Goal: Information Seeking & Learning: Compare options

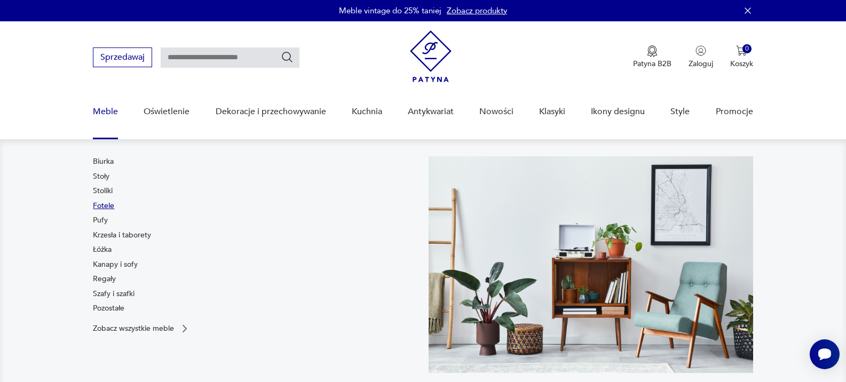
click at [99, 207] on link "Fotele" at bounding box center [103, 206] width 21 height 11
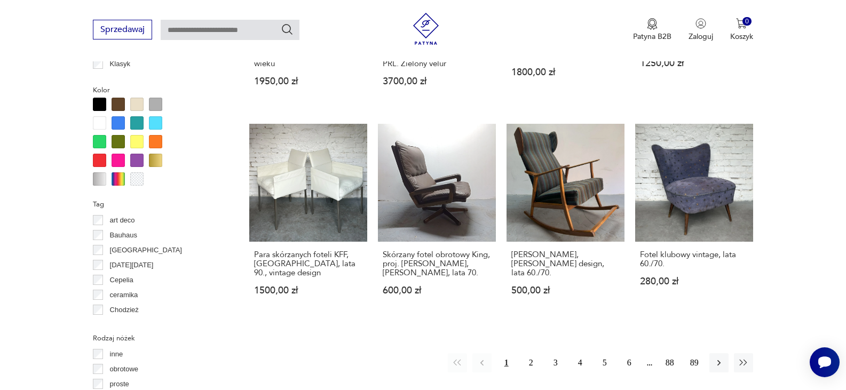
scroll to position [1038, 0]
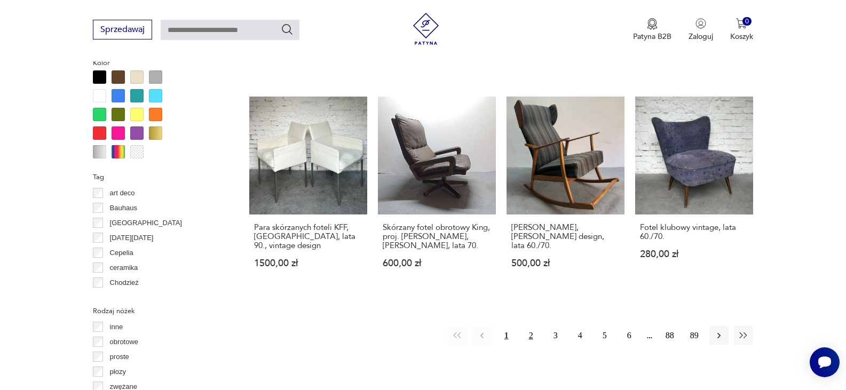
click at [530, 326] on button "2" at bounding box center [530, 335] width 19 height 19
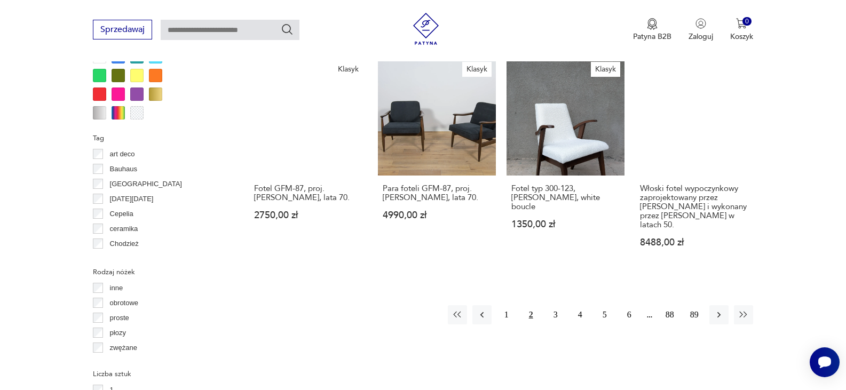
scroll to position [1098, 0]
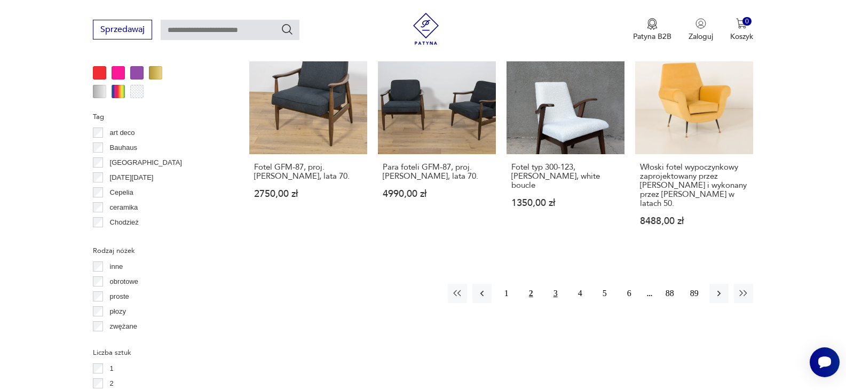
click at [554, 284] on button "3" at bounding box center [555, 293] width 19 height 19
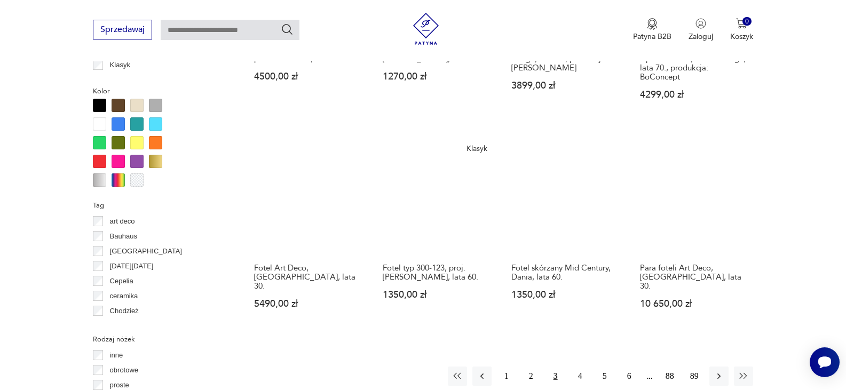
scroll to position [1077, 0]
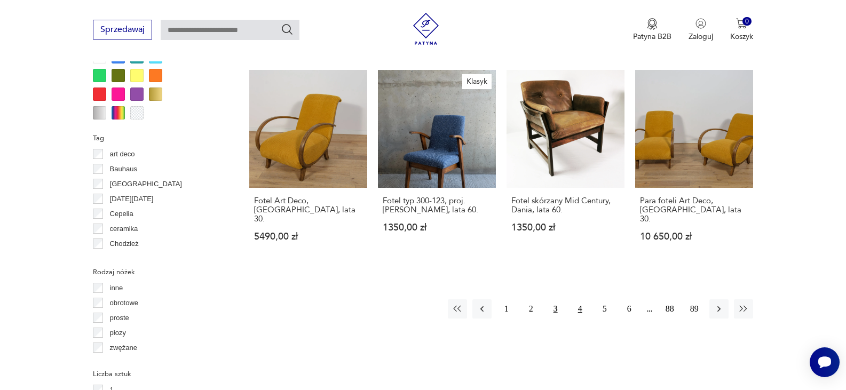
click at [580, 299] on button "4" at bounding box center [579, 308] width 19 height 19
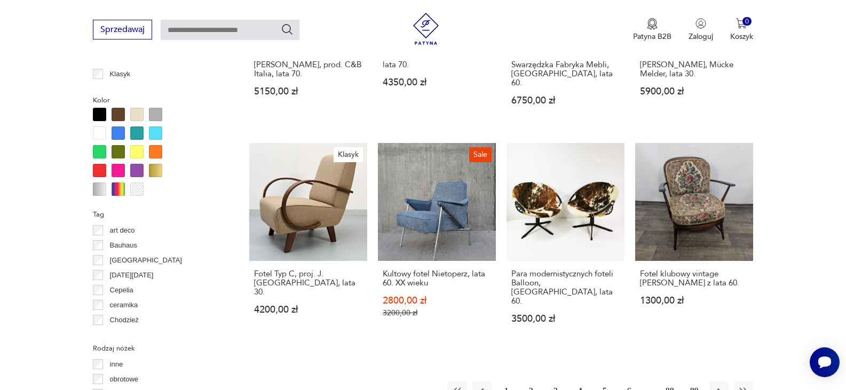
scroll to position [1046, 0]
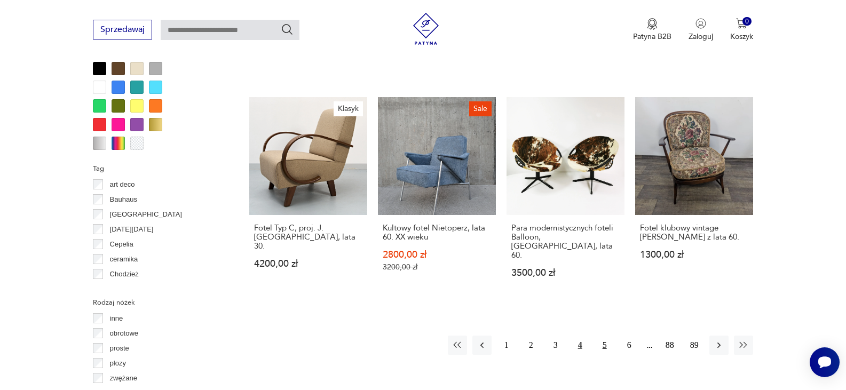
click at [601, 336] on button "5" at bounding box center [604, 345] width 19 height 19
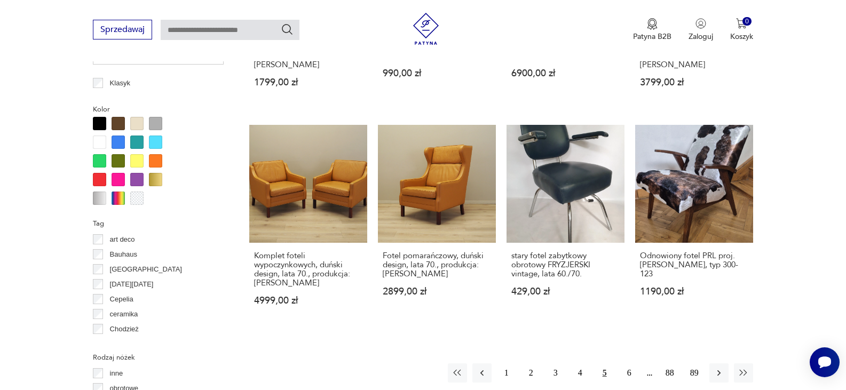
scroll to position [1059, 0]
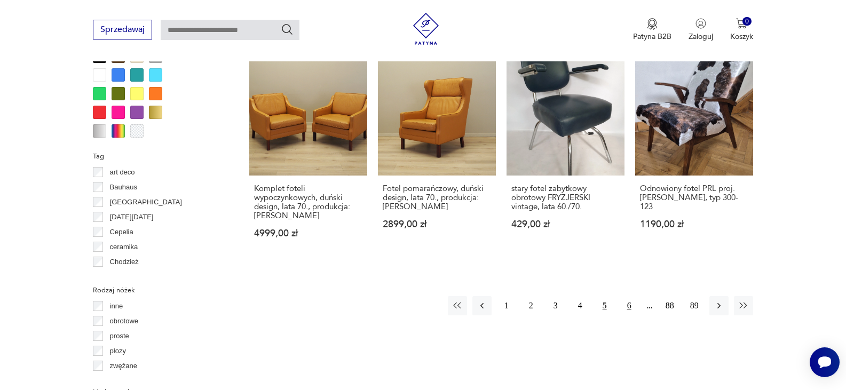
click at [629, 296] on button "6" at bounding box center [629, 305] width 19 height 19
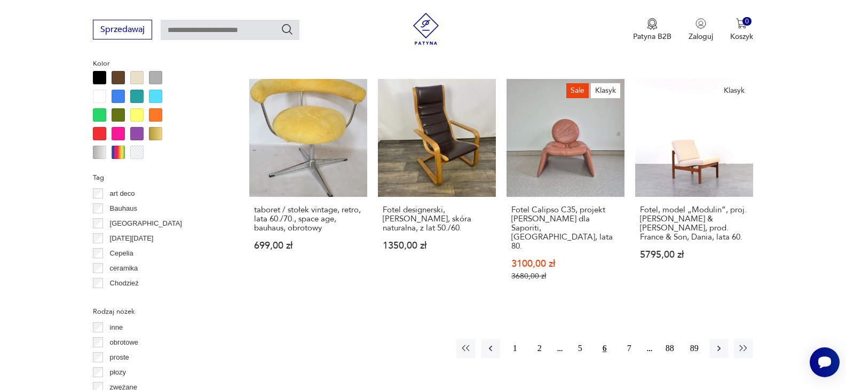
scroll to position [1050, 0]
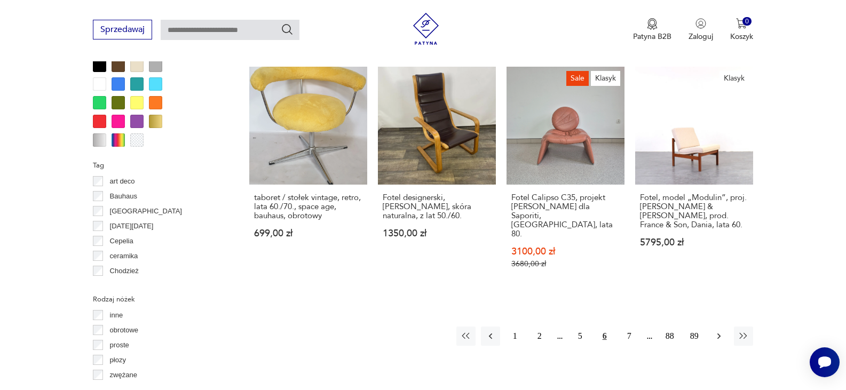
click at [720, 331] on icon "button" at bounding box center [718, 336] width 11 height 11
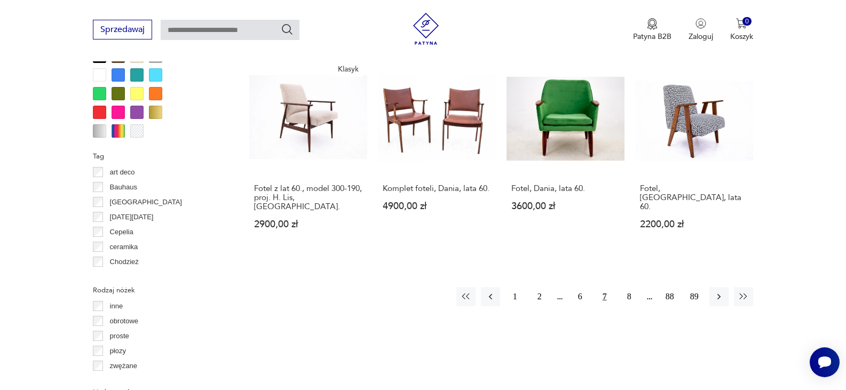
scroll to position [1061, 0]
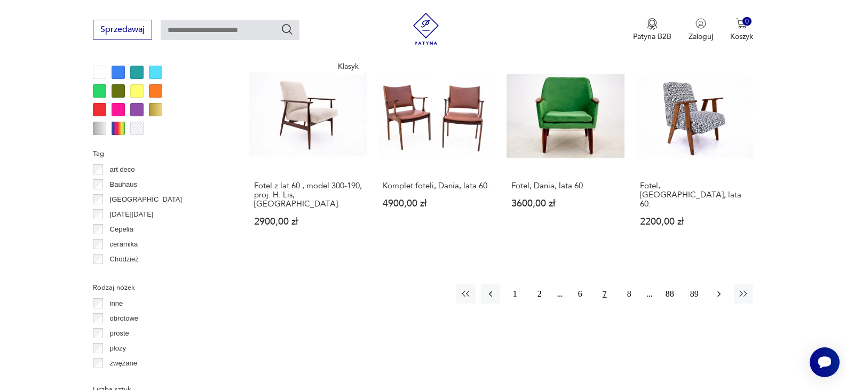
click at [713, 289] on icon "button" at bounding box center [718, 294] width 11 height 11
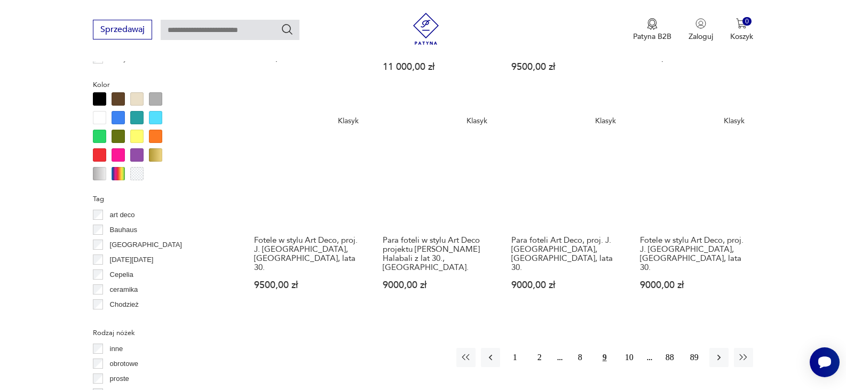
scroll to position [1120, 0]
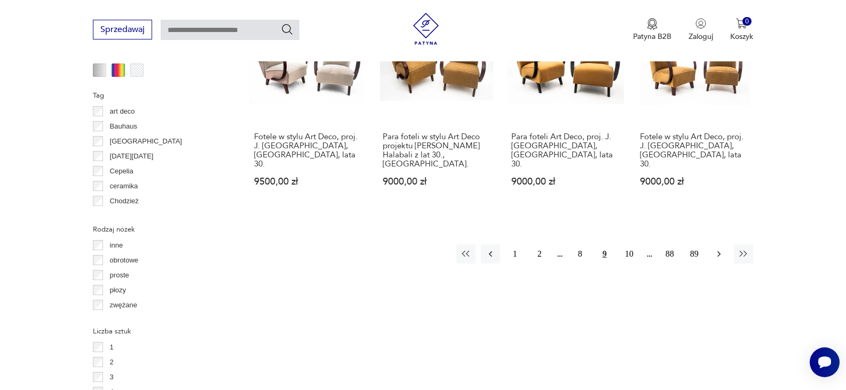
click at [719, 251] on icon "button" at bounding box center [718, 254] width 3 height 6
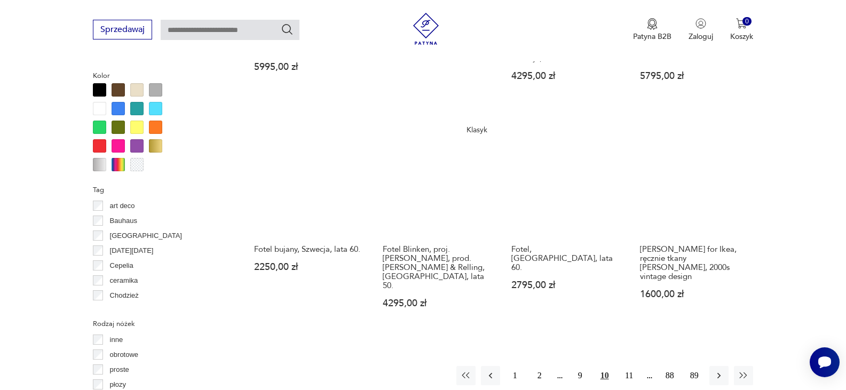
scroll to position [1092, 0]
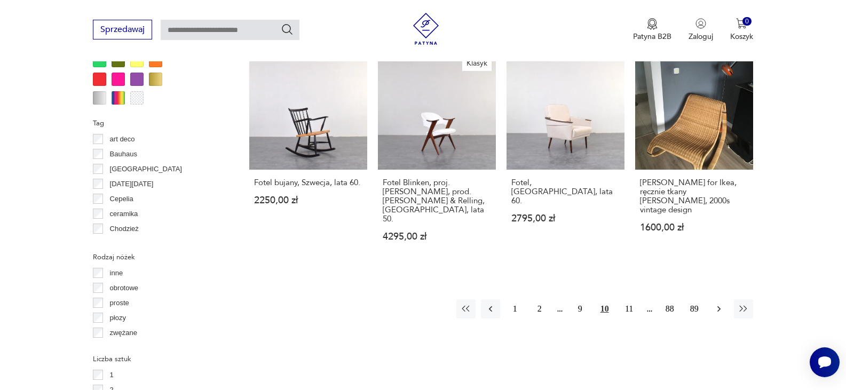
click at [718, 304] on icon "button" at bounding box center [718, 309] width 11 height 11
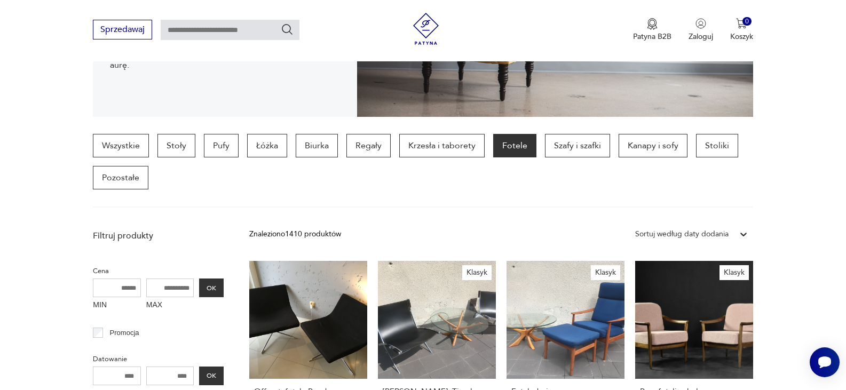
scroll to position [238, 0]
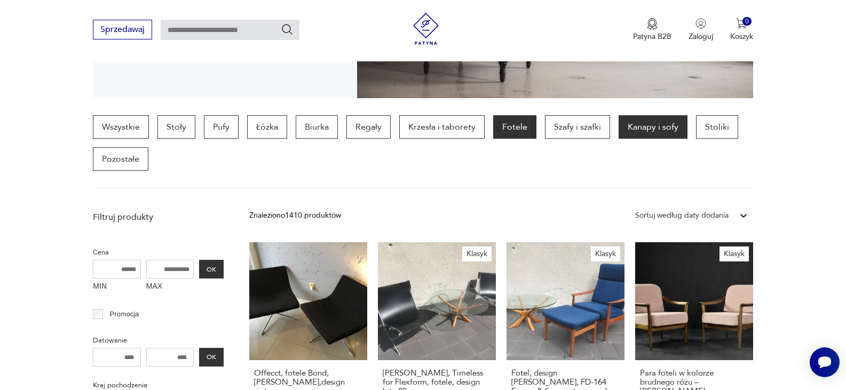
click at [640, 131] on p "Kanapy i sofy" at bounding box center [652, 126] width 69 height 23
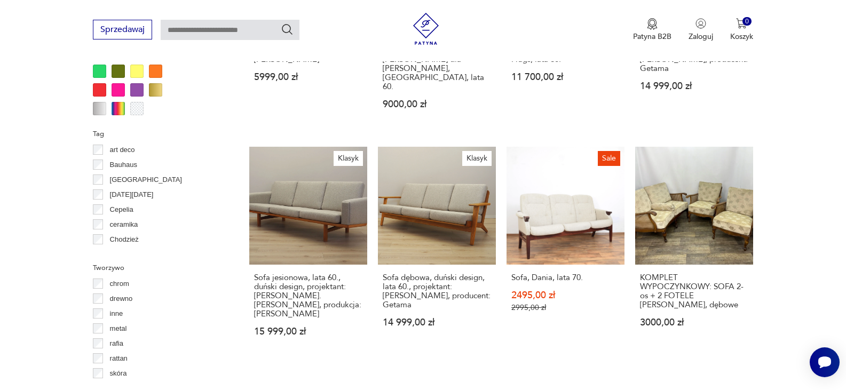
scroll to position [1054, 0]
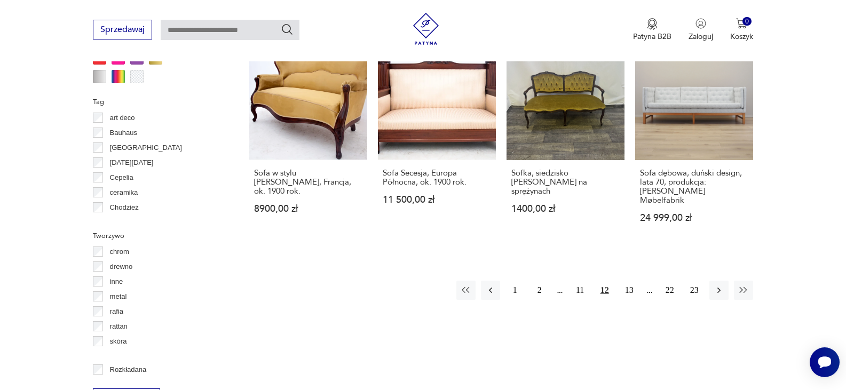
scroll to position [1094, 0]
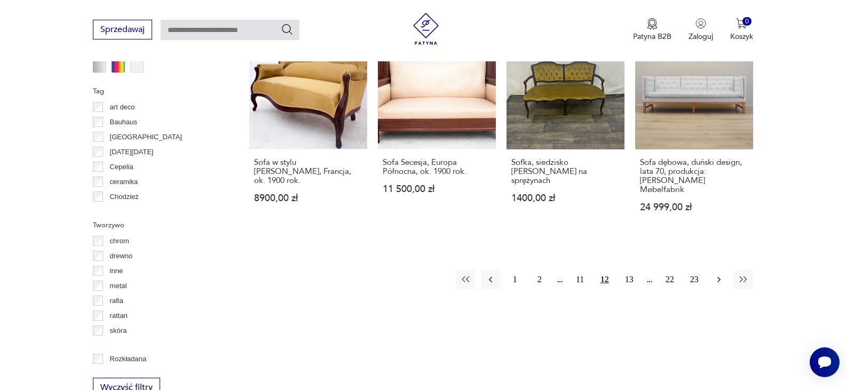
click at [715, 274] on icon "button" at bounding box center [718, 279] width 11 height 11
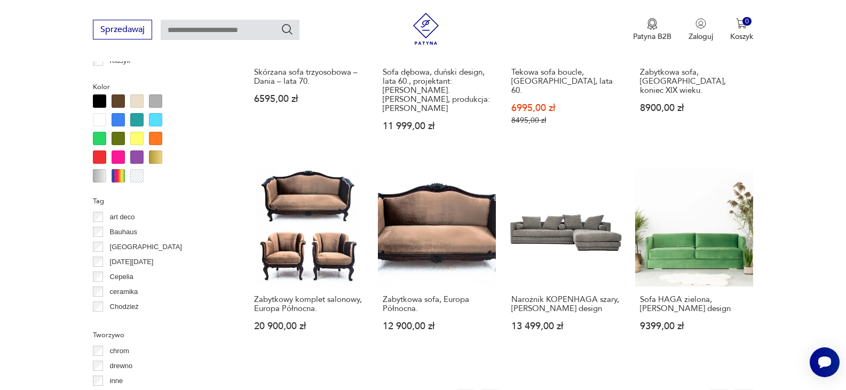
scroll to position [1117, 0]
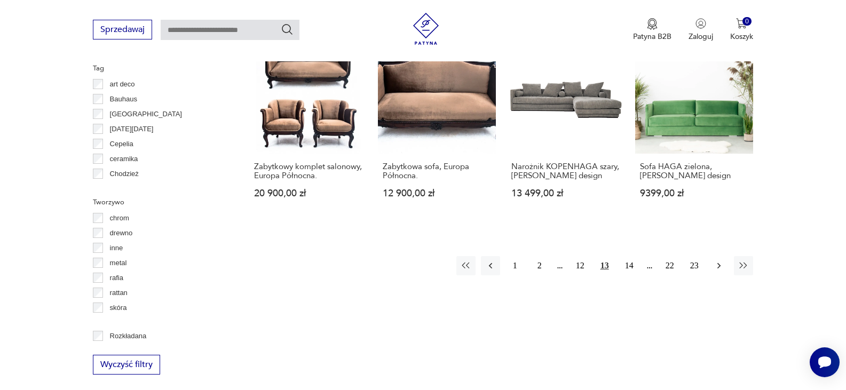
click at [717, 260] on icon "button" at bounding box center [718, 265] width 11 height 11
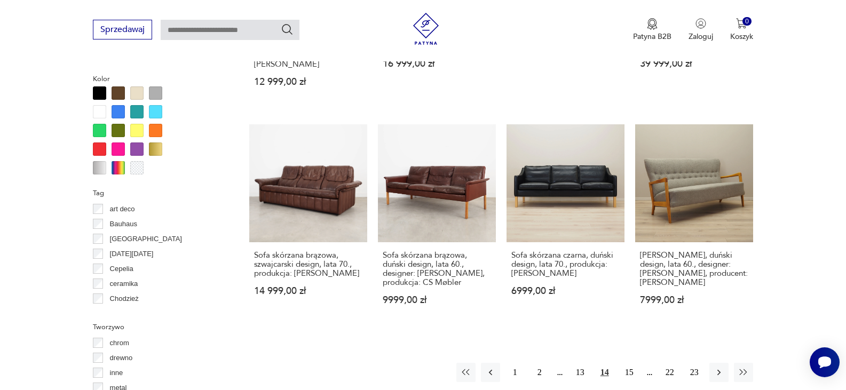
scroll to position [1045, 0]
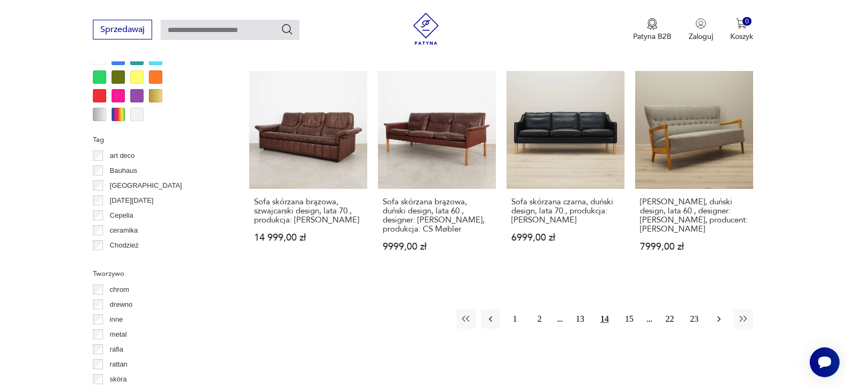
click at [720, 310] on button "button" at bounding box center [718, 319] width 19 height 19
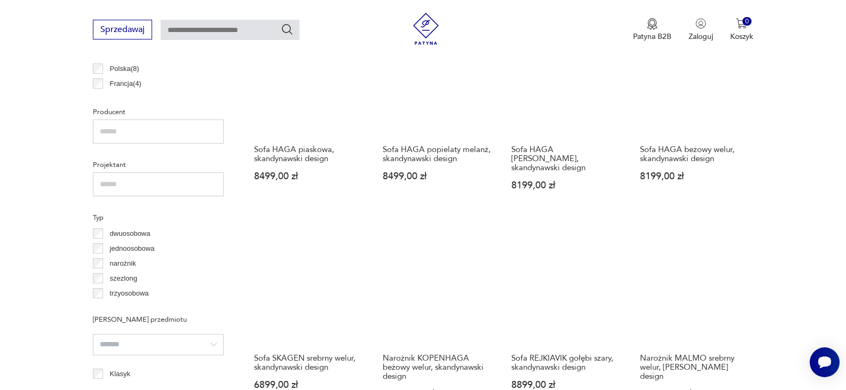
scroll to position [671, 0]
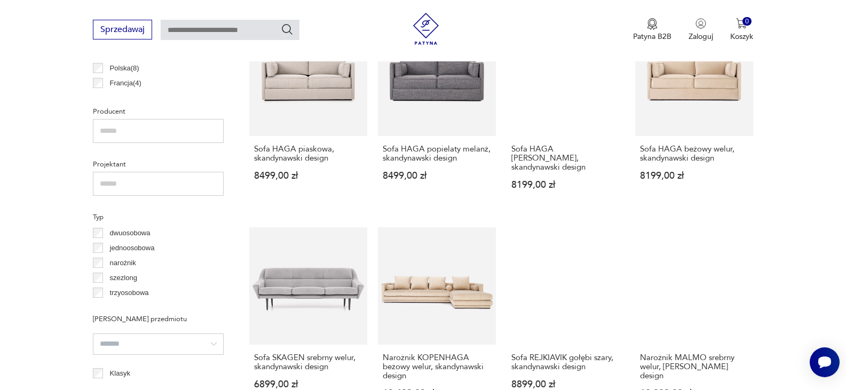
drag, startPoint x: 853, startPoint y: 146, endPoint x: 824, endPoint y: 93, distance: 59.7
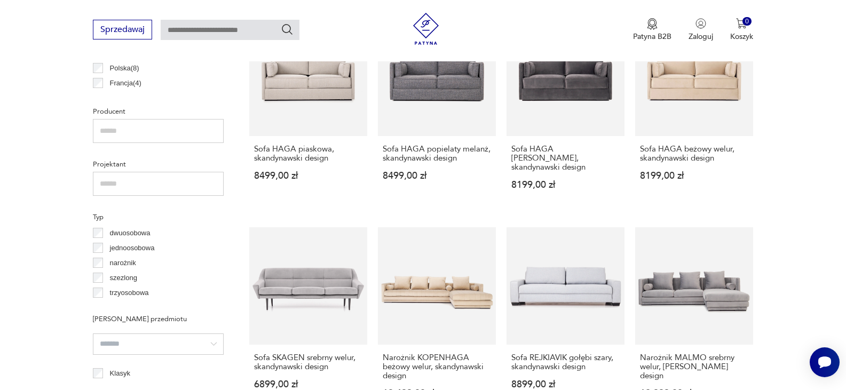
click at [824, 93] on section "Filtruj produkty Cena MIN MAX OK Promocja Datowanie OK Kraj pochodzenia Dania (…" at bounding box center [423, 322] width 846 height 1099
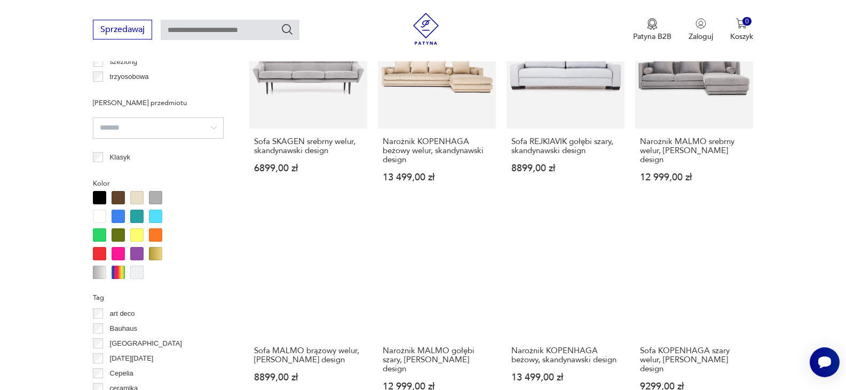
scroll to position [895, 0]
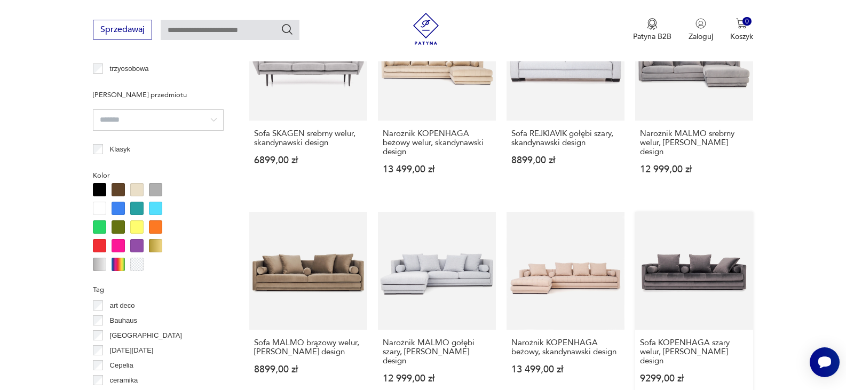
click at [702, 267] on link "Sofa KOPENHAGA szary welur, skandynawski design 9299,00 zł" at bounding box center [694, 308] width 118 height 192
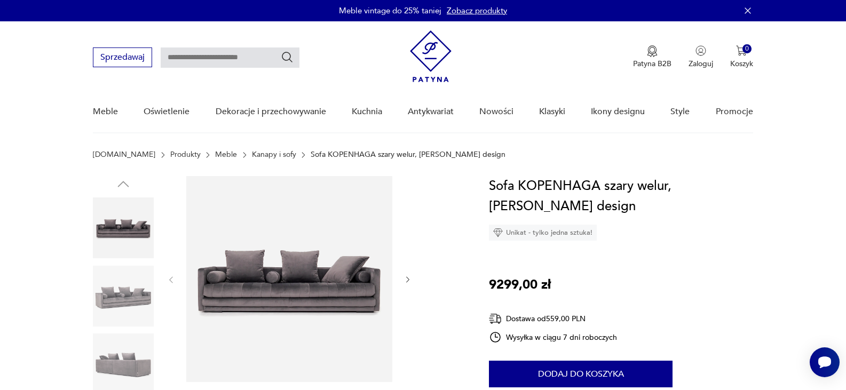
click at [410, 280] on icon "button" at bounding box center [407, 279] width 9 height 9
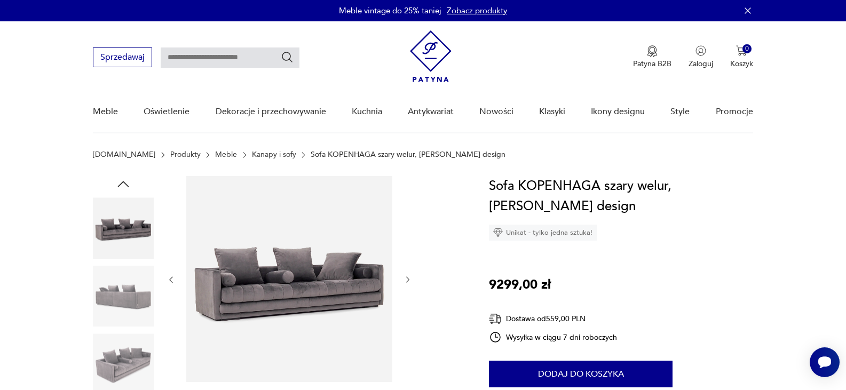
click at [410, 280] on icon "button" at bounding box center [407, 279] width 9 height 9
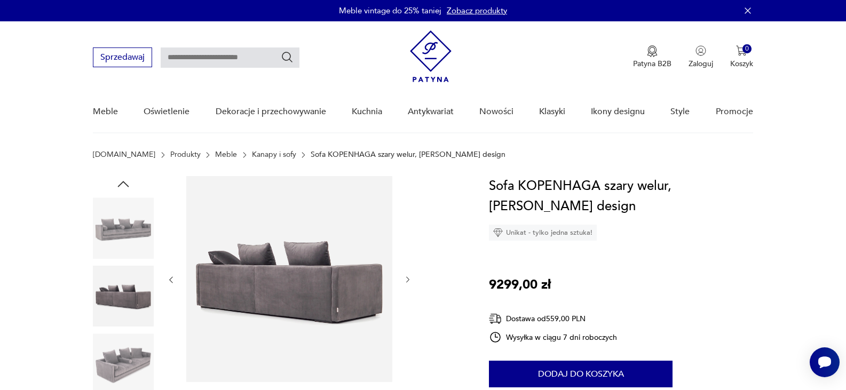
click at [410, 280] on icon "button" at bounding box center [407, 279] width 9 height 9
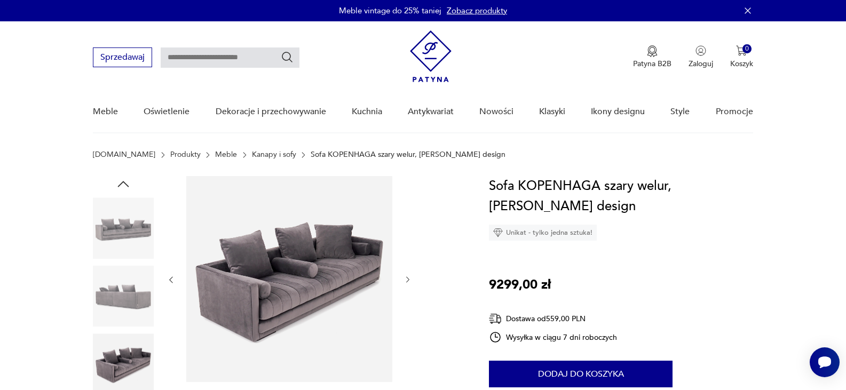
click at [410, 280] on icon "button" at bounding box center [407, 279] width 9 height 9
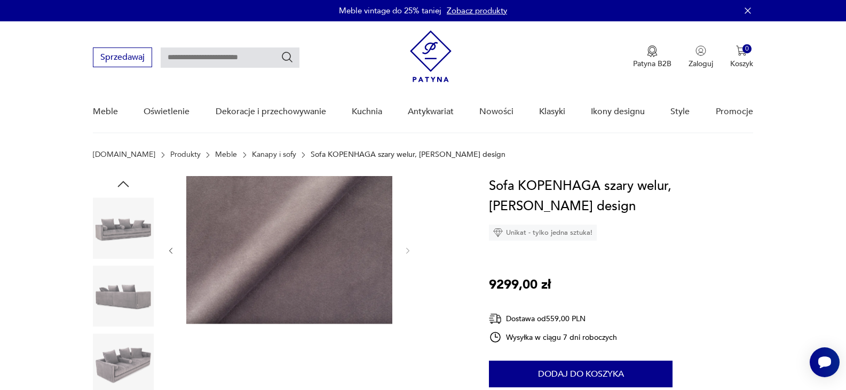
click at [410, 280] on div at bounding box center [288, 250] width 245 height 149
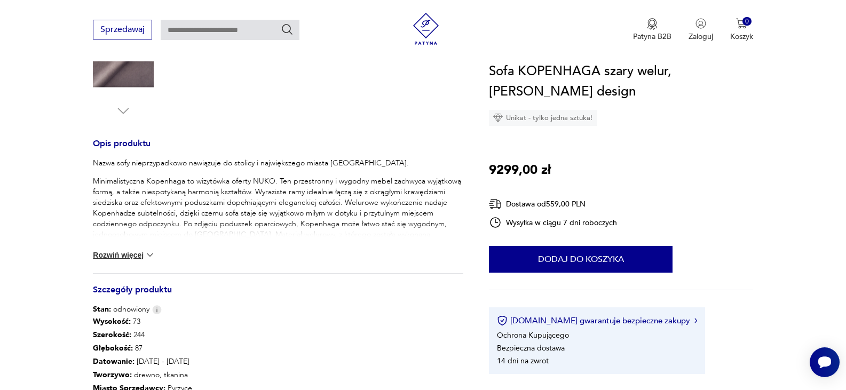
scroll to position [402, 0]
